Goal: Information Seeking & Learning: Learn about a topic

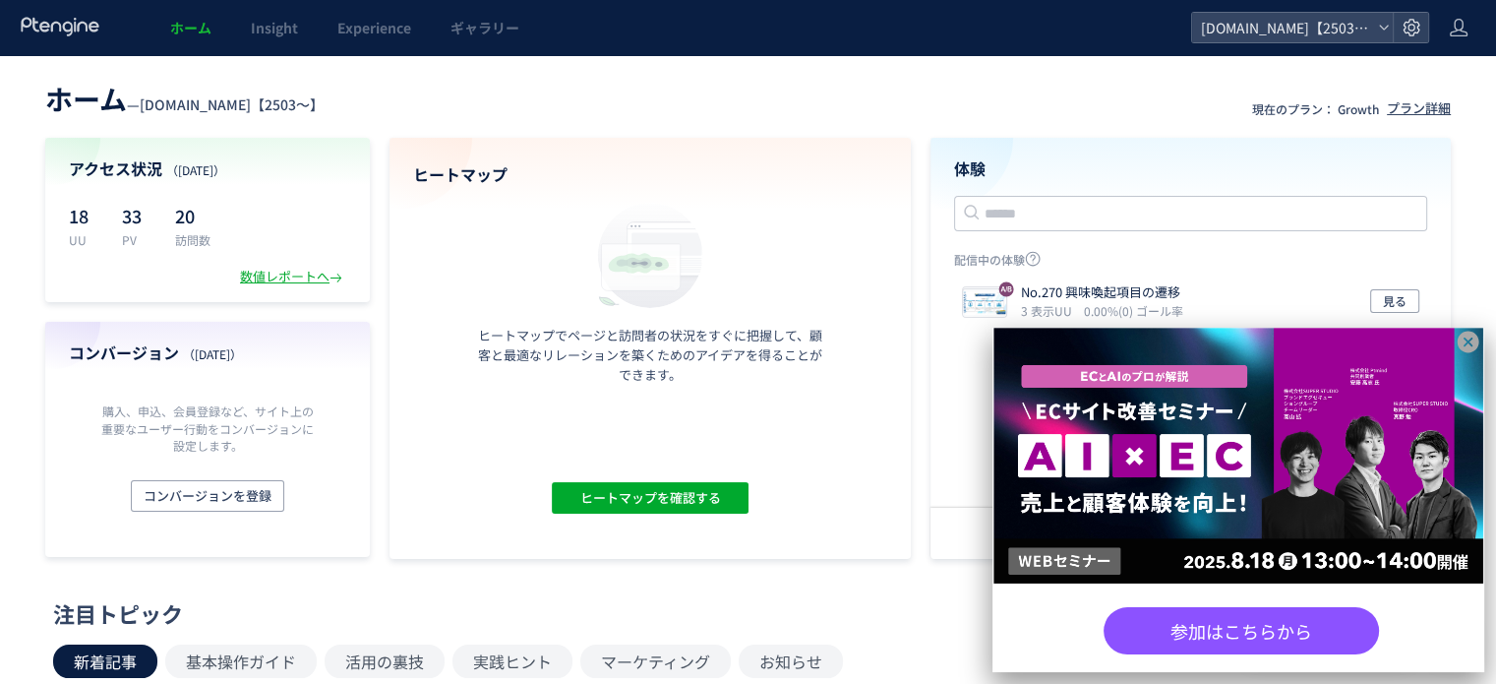
click at [1466, 343] on icon at bounding box center [1468, 341] width 25 height 25
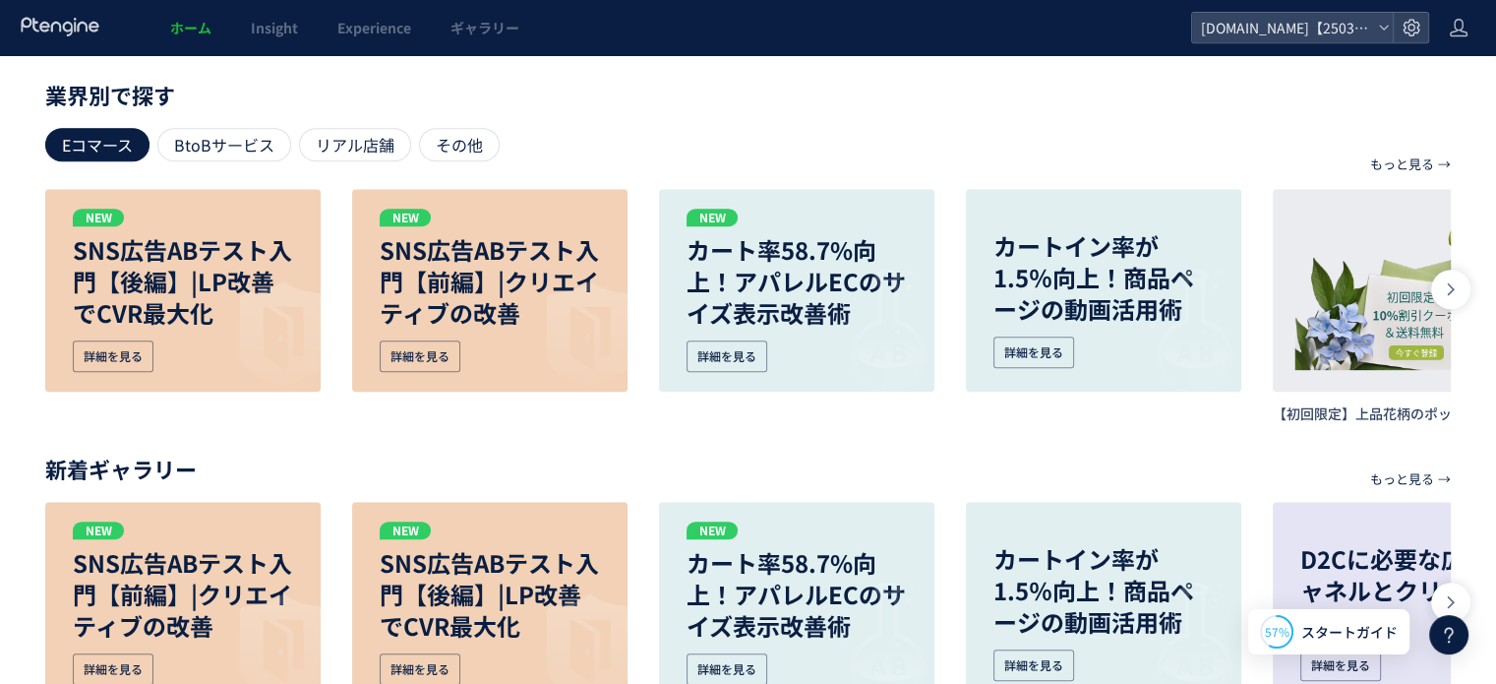
scroll to position [970, 0]
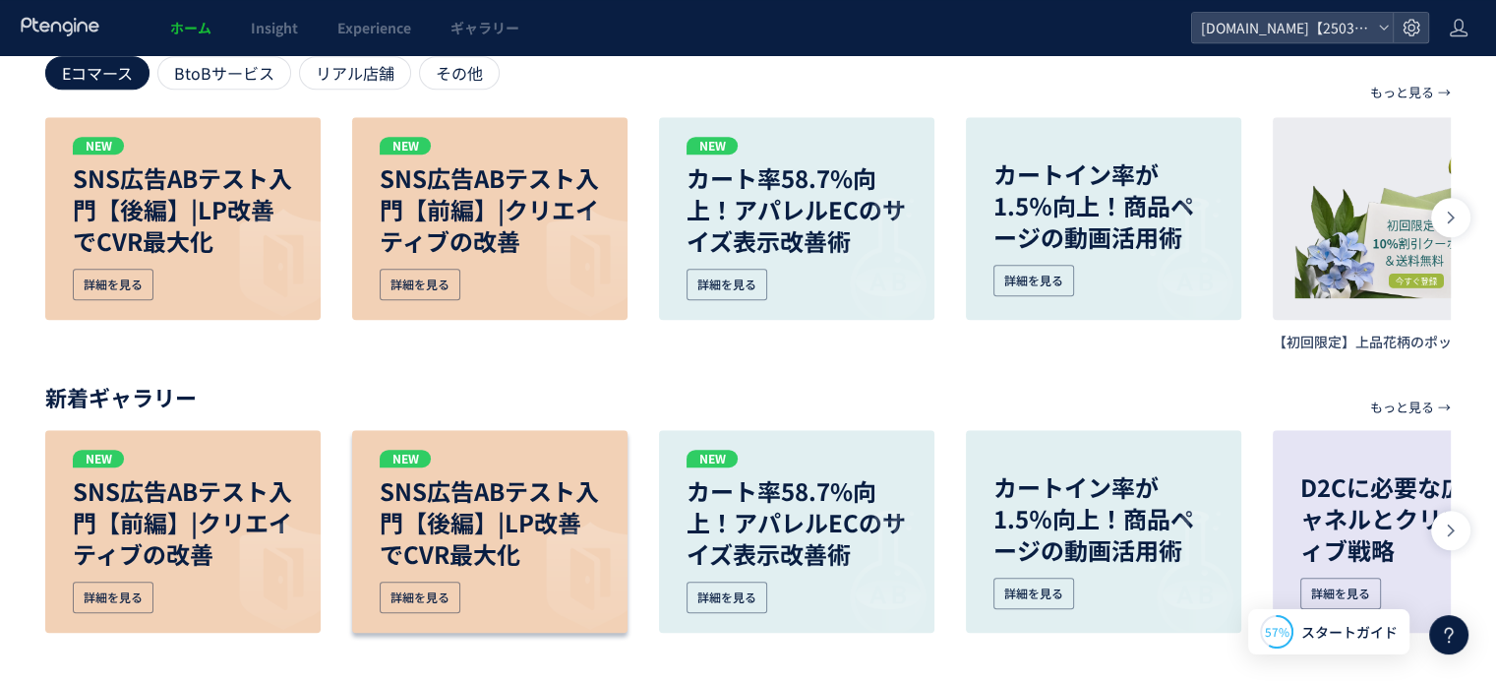
click at [321, 320] on div "NEW SNS広告ABテスト入門【後編】|LP改善でCVR最大化 詳細を見る" at bounding box center [182, 218] width 275 height 203
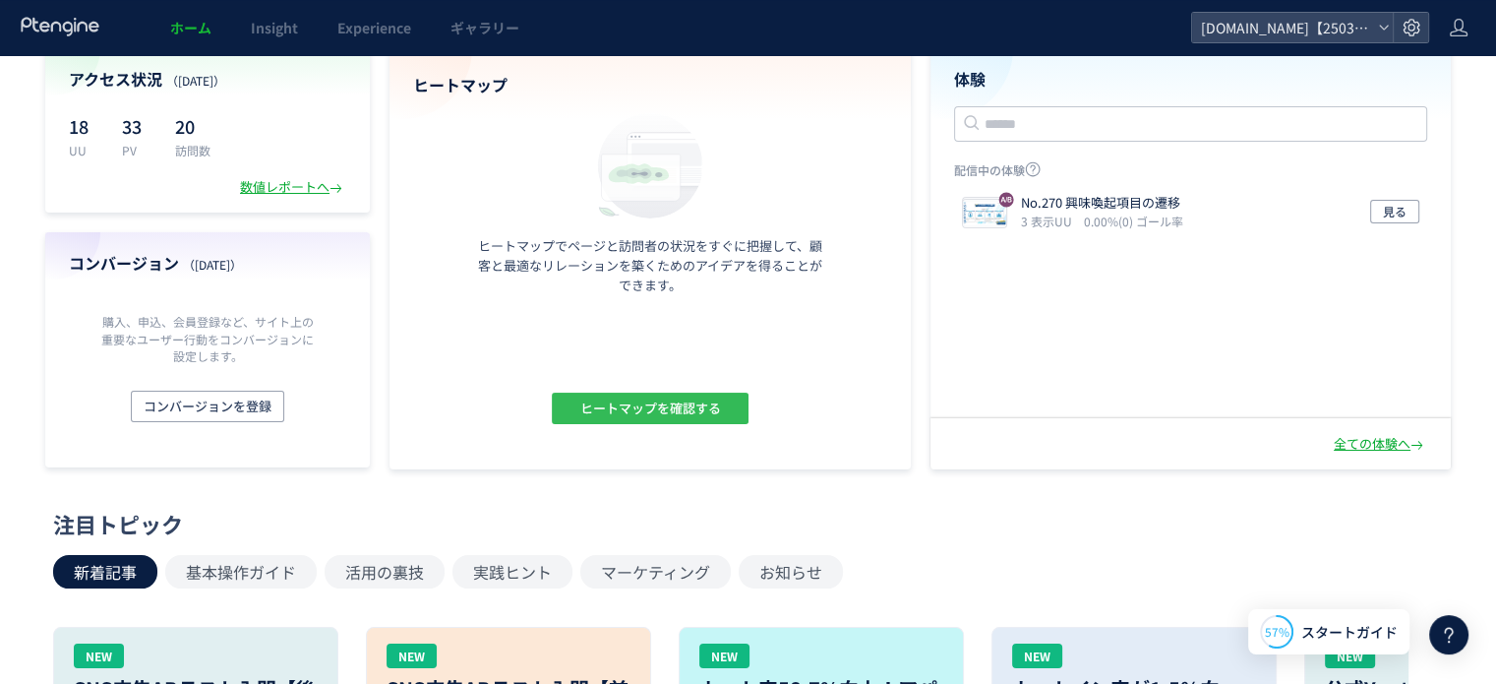
scroll to position [0, 0]
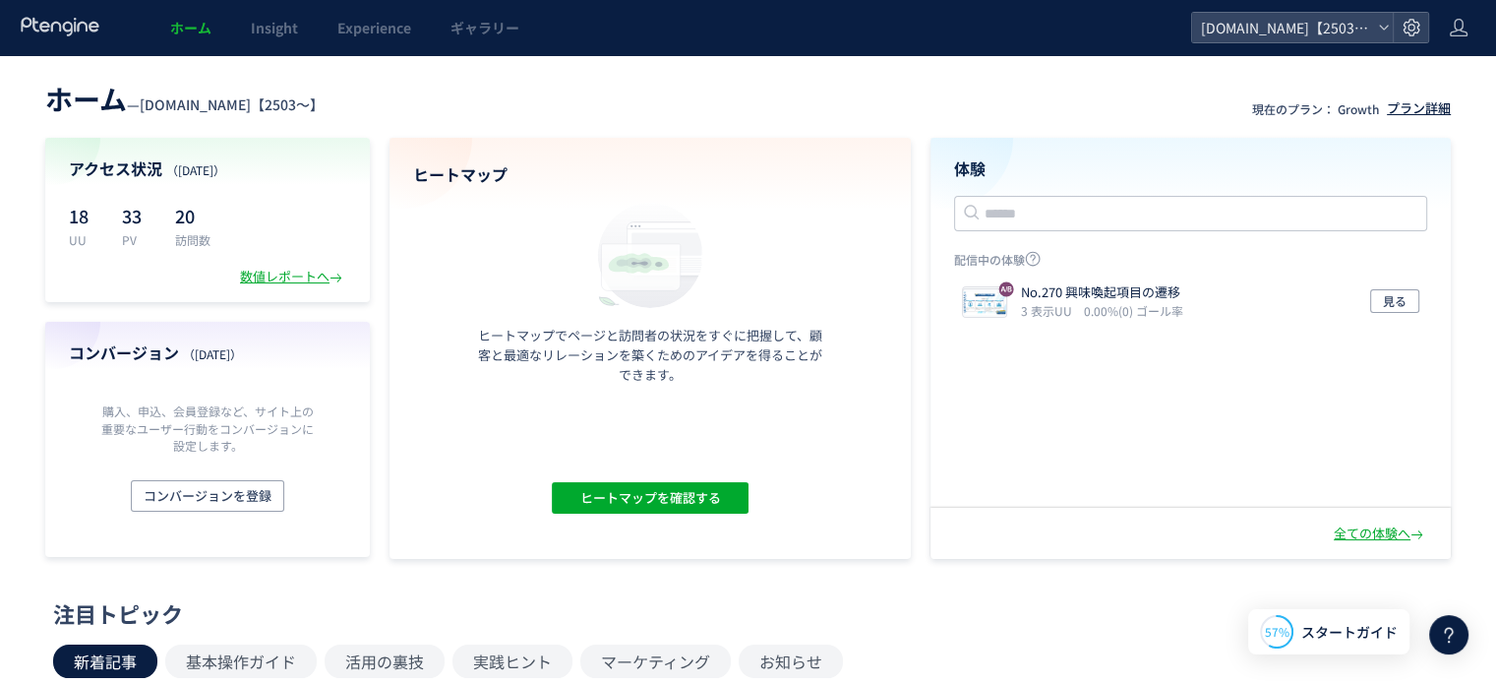
click at [1426, 104] on div "プラン詳細" at bounding box center [1419, 108] width 64 height 19
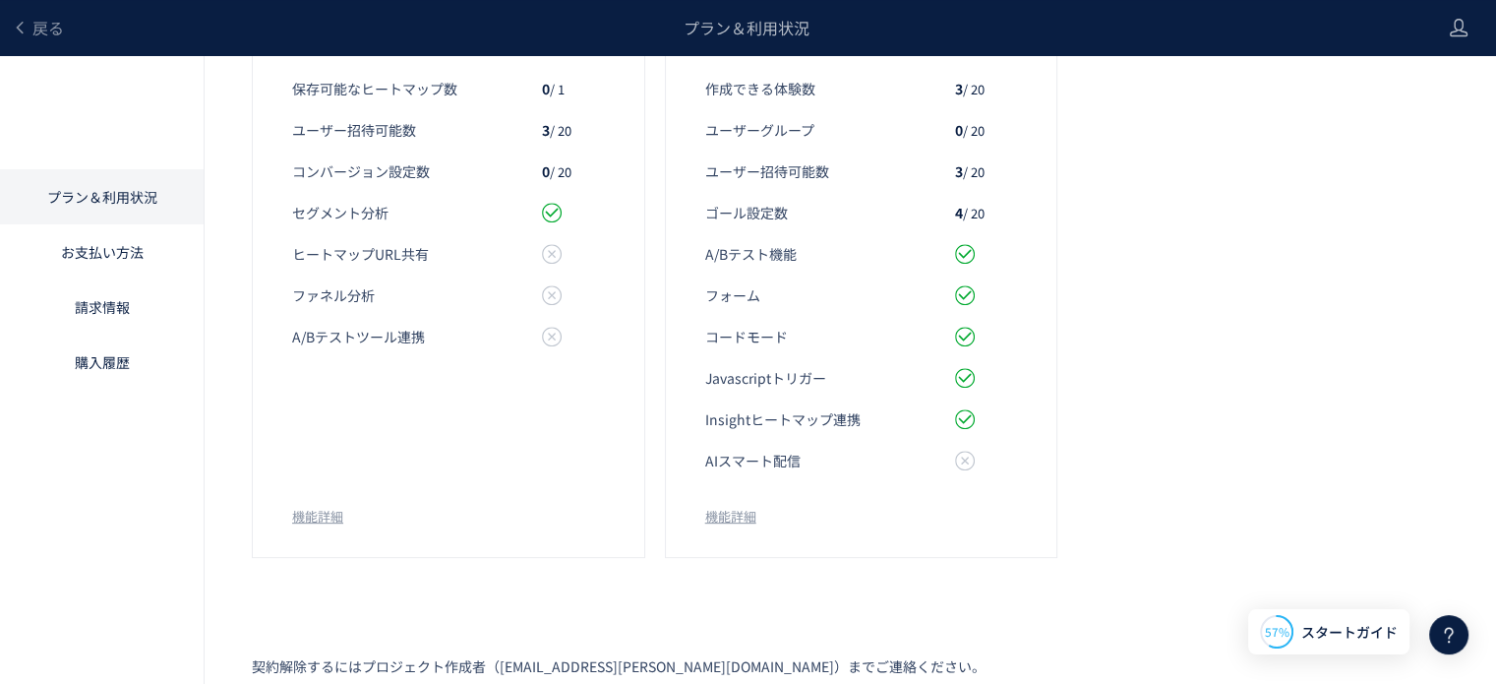
scroll to position [837, 0]
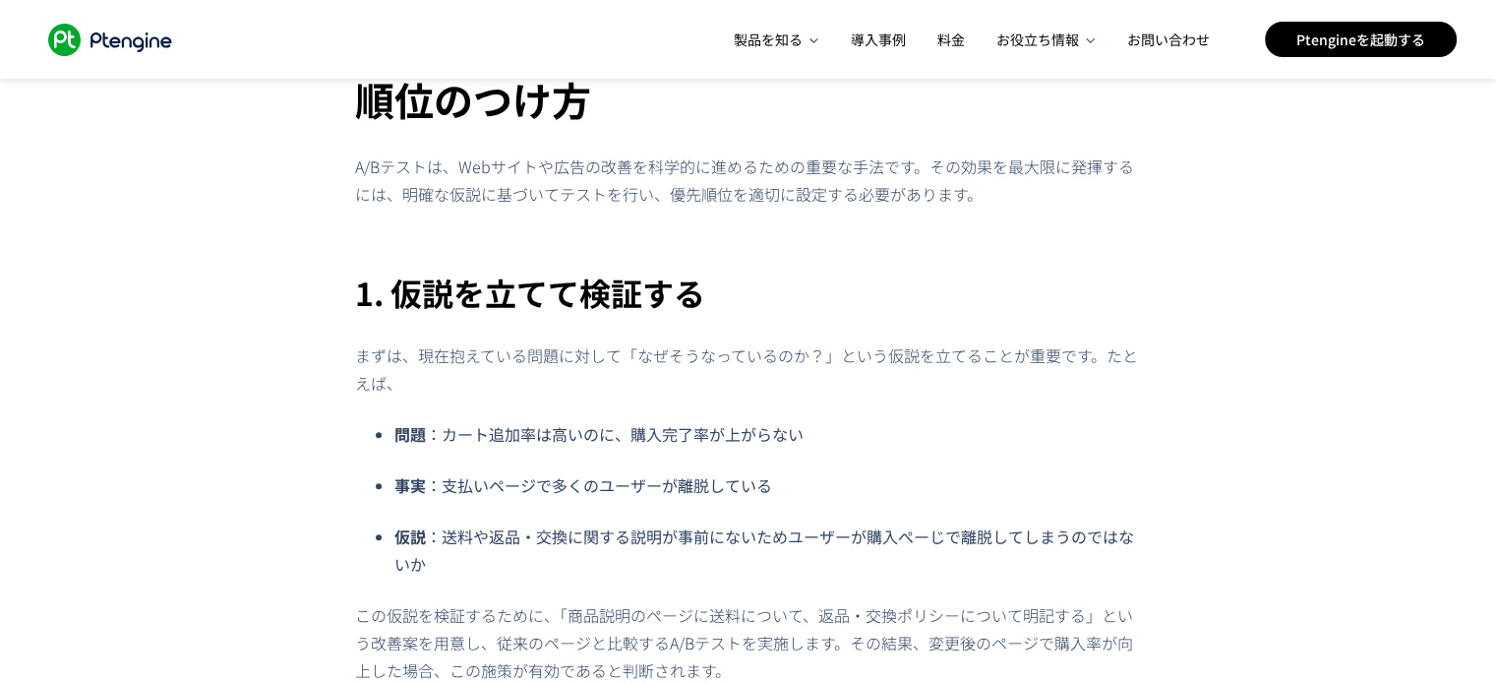
scroll to position [1377, 0]
